Goal: Find specific page/section: Find specific page/section

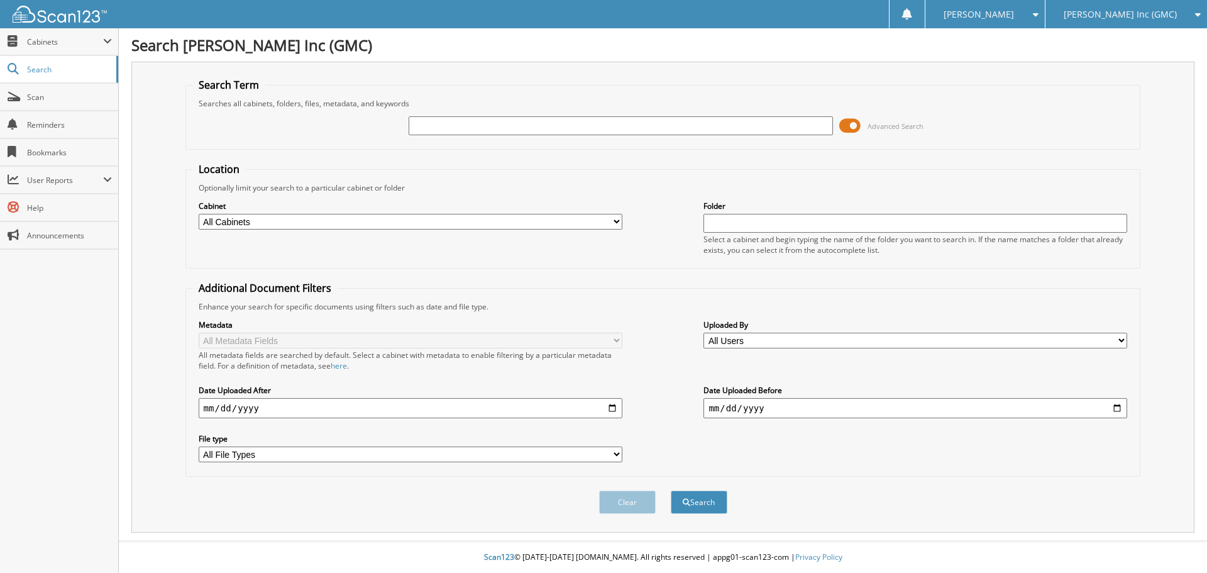
click at [503, 127] on input "text" at bounding box center [621, 125] width 424 height 19
type input "tian"
click at [671, 490] on button "Search" at bounding box center [699, 501] width 57 height 23
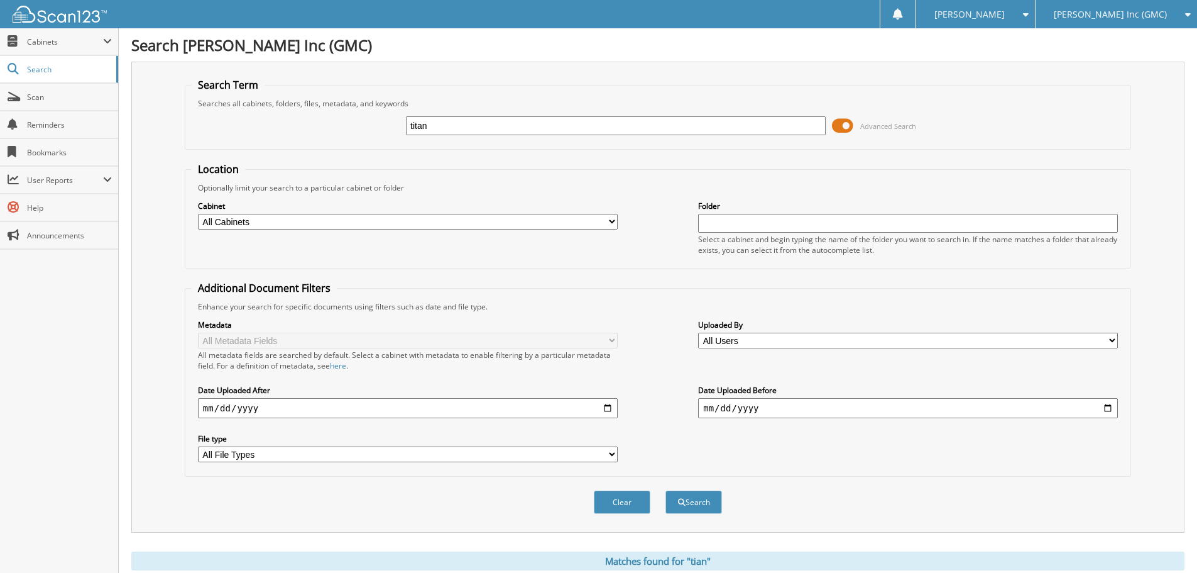
type input "titan"
click at [666, 490] on button "Search" at bounding box center [694, 501] width 57 height 23
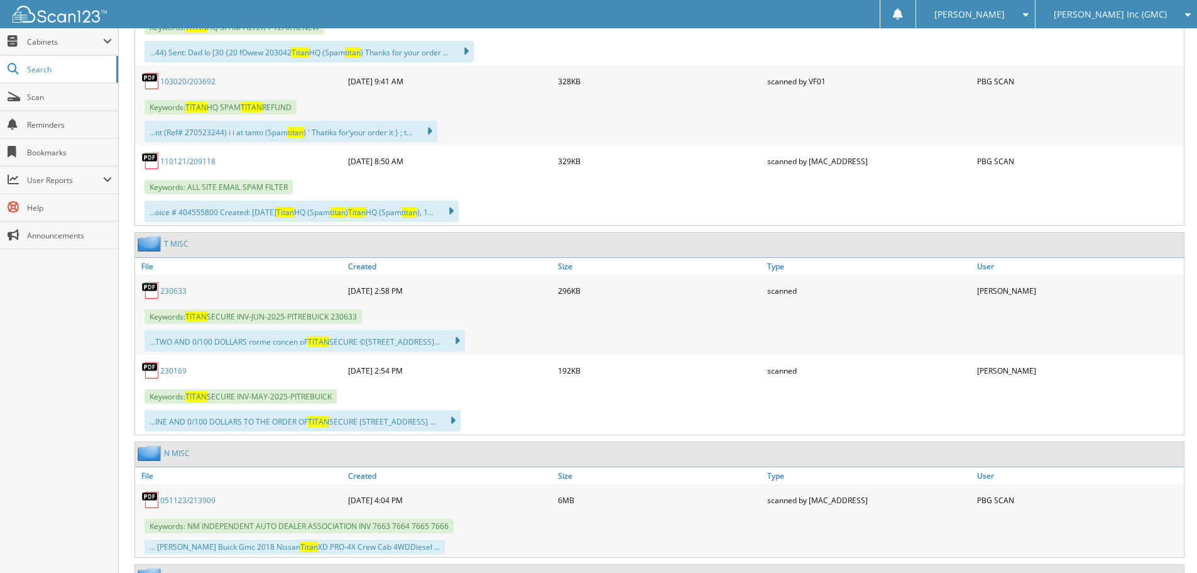
scroll to position [948, 0]
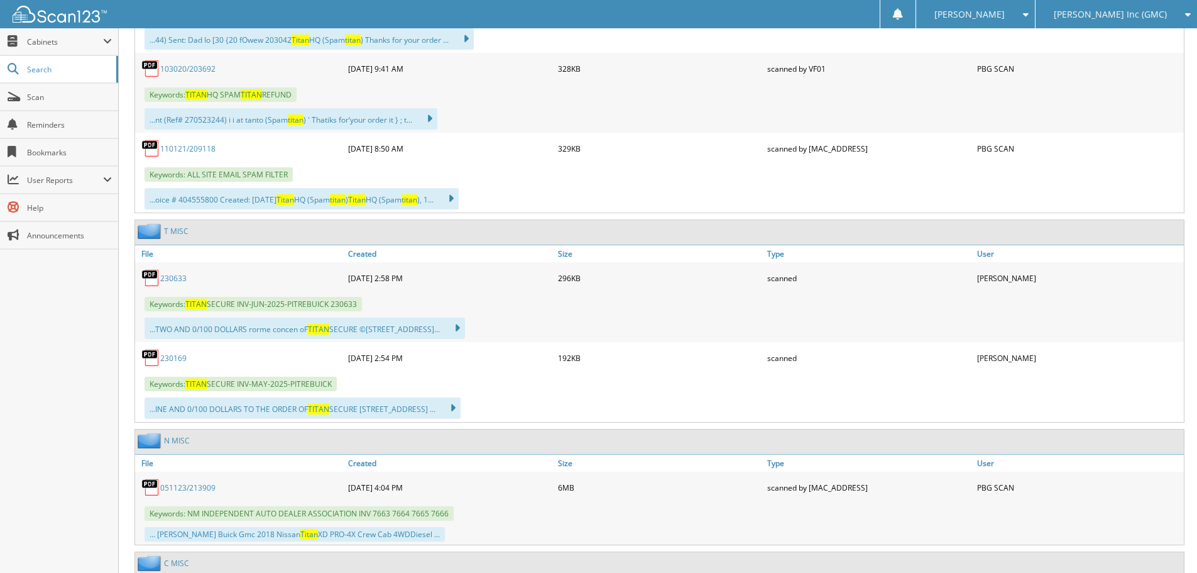
click at [176, 276] on link "230633" at bounding box center [173, 278] width 26 height 11
click at [171, 354] on link "230169" at bounding box center [173, 358] width 26 height 11
click at [1029, 12] on div "[PERSON_NAME]" at bounding box center [976, 14] width 106 height 28
click at [1024, 63] on link "Logout" at bounding box center [975, 61] width 119 height 22
